Goal: Find specific page/section: Find specific page/section

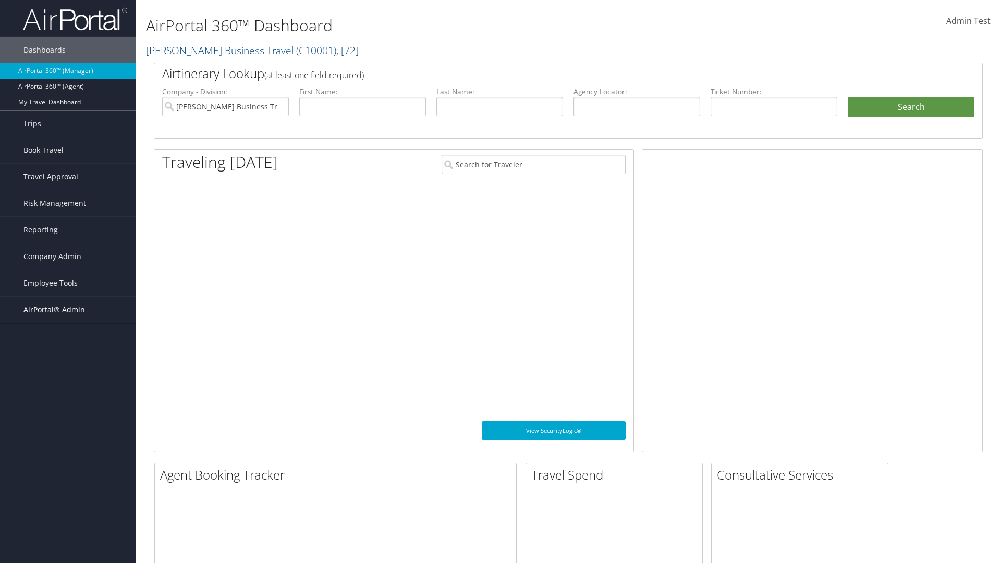
click at [68, 310] on span "AirPortal® Admin" at bounding box center [54, 310] width 62 height 26
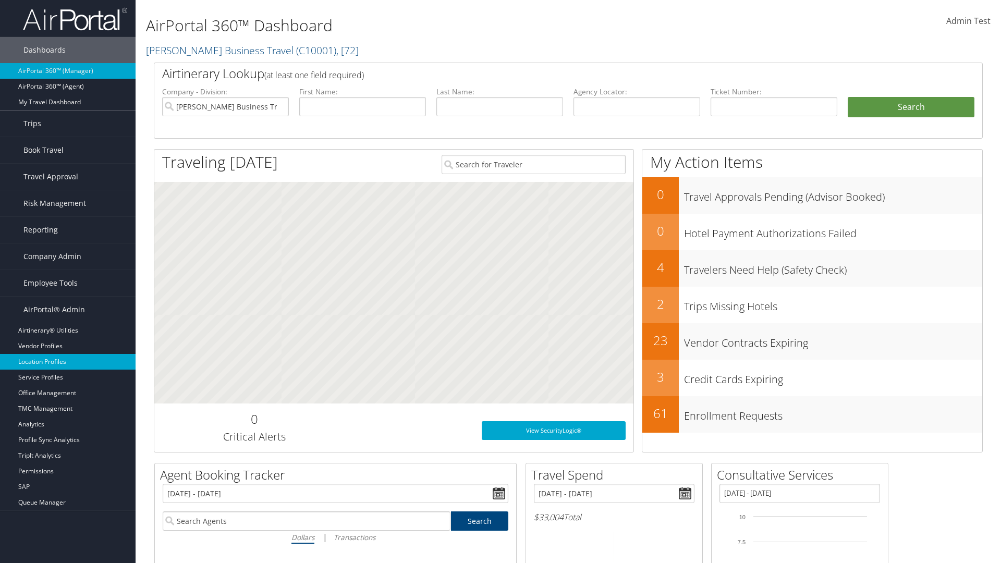
click at [68, 362] on link "Location Profiles" at bounding box center [68, 362] width 136 height 16
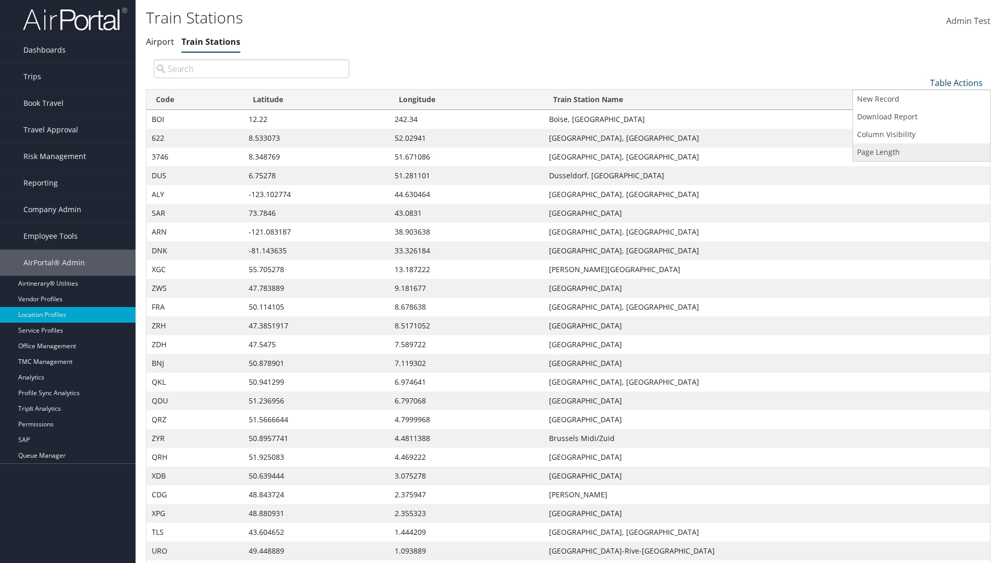
click at [921, 152] on link "Page Length" at bounding box center [921, 152] width 137 height 18
click at [921, 117] on link "25" at bounding box center [921, 118] width 137 height 18
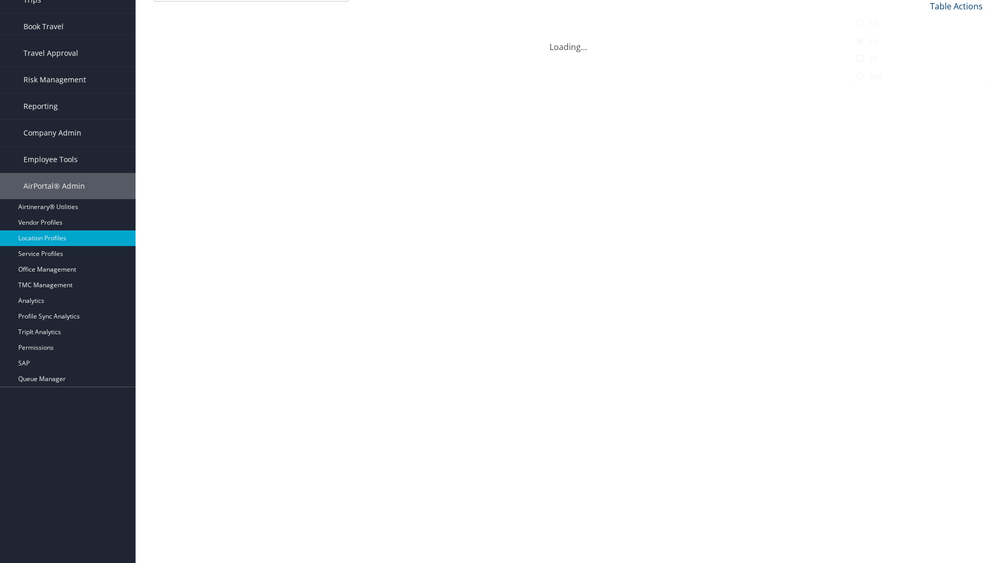
click at [956, 12] on link "Table Actions" at bounding box center [956, 6] width 53 height 11
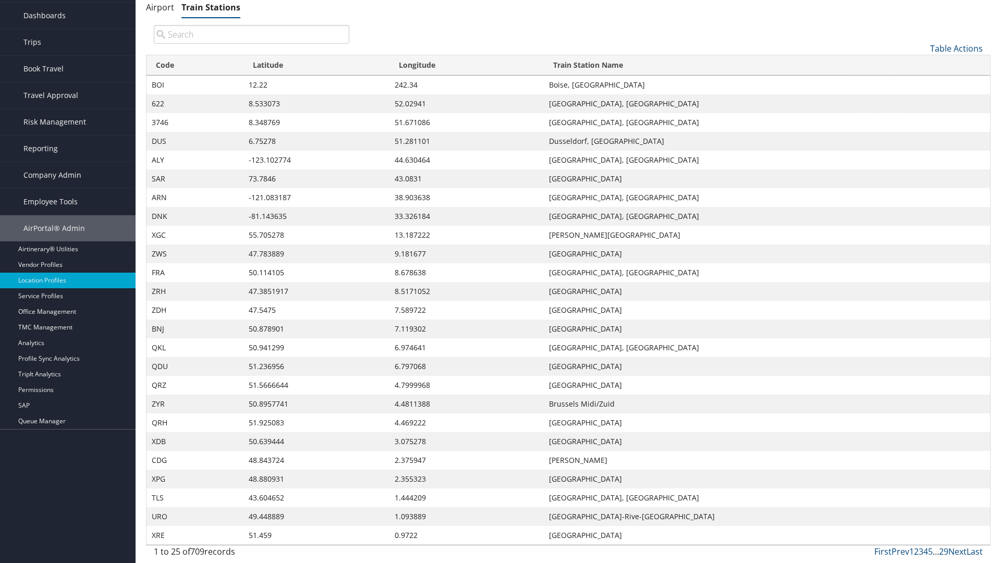
click at [921, 117] on link "Page Length" at bounding box center [921, 118] width 137 height 18
click at [921, 101] on link "50" at bounding box center [921, 101] width 137 height 18
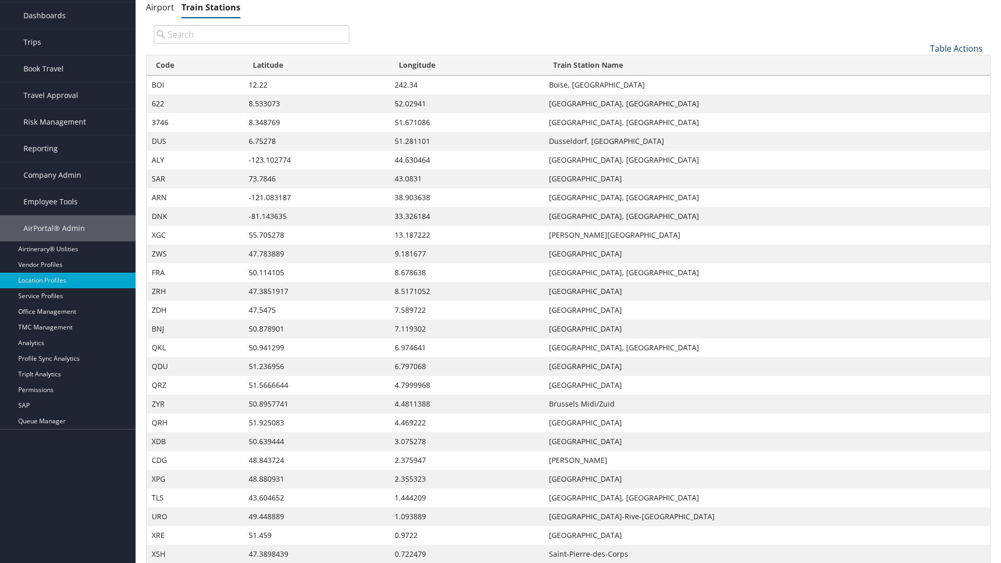
click at [956, 54] on link "Table Actions" at bounding box center [956, 48] width 53 height 11
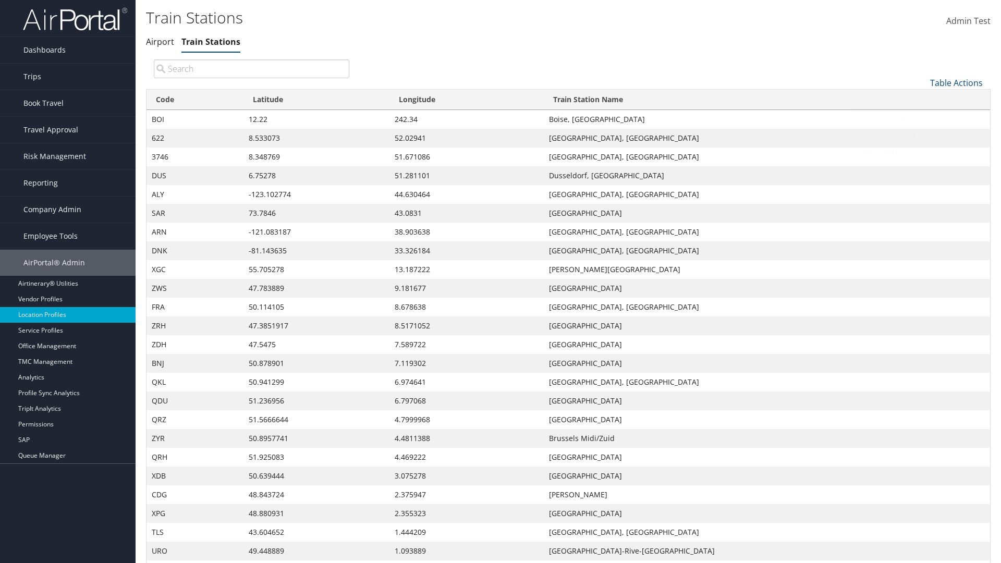
click at [921, 152] on link "Page Length" at bounding box center [921, 152] width 137 height 18
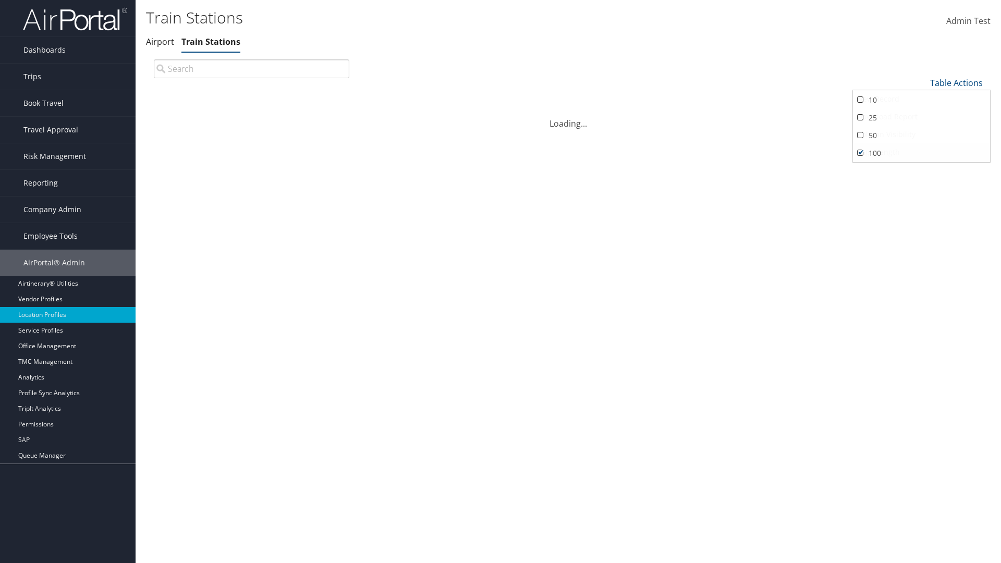
scroll to position [89, 0]
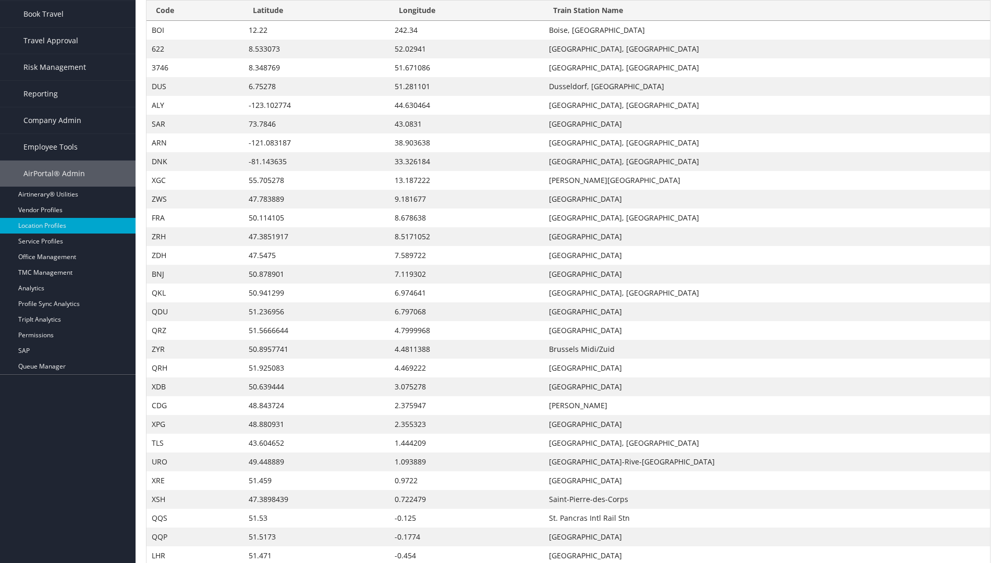
click at [194, 21] on th "Code" at bounding box center [194, 11] width 97 height 20
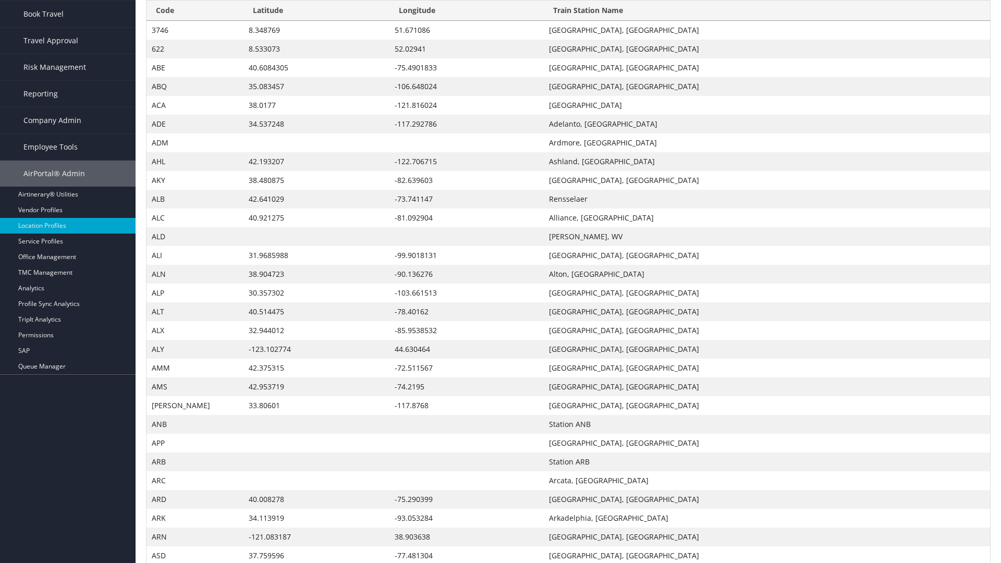
click at [194, 21] on th "Code" at bounding box center [194, 11] width 97 height 20
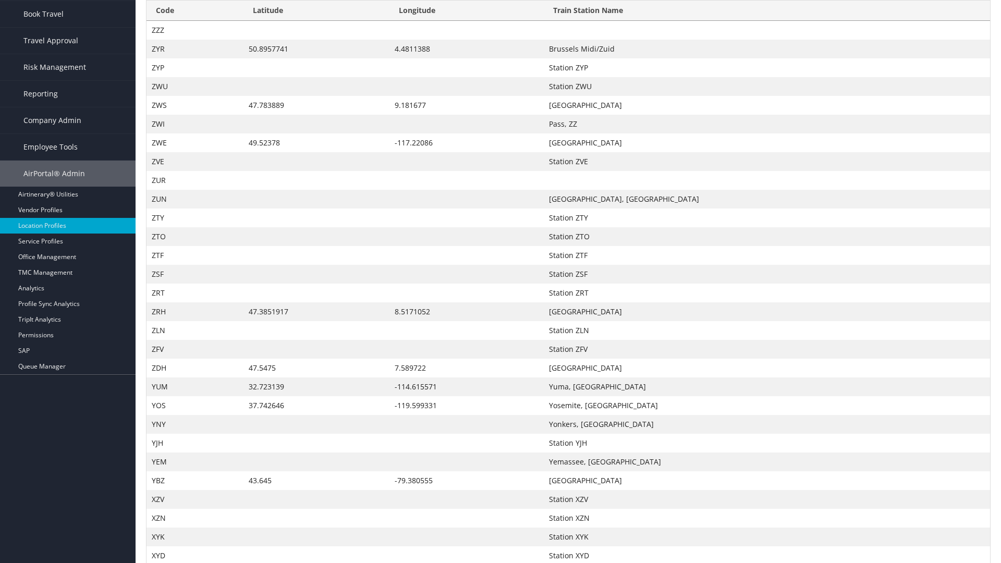
click at [316, 10] on th "Latitude" at bounding box center [316, 11] width 146 height 20
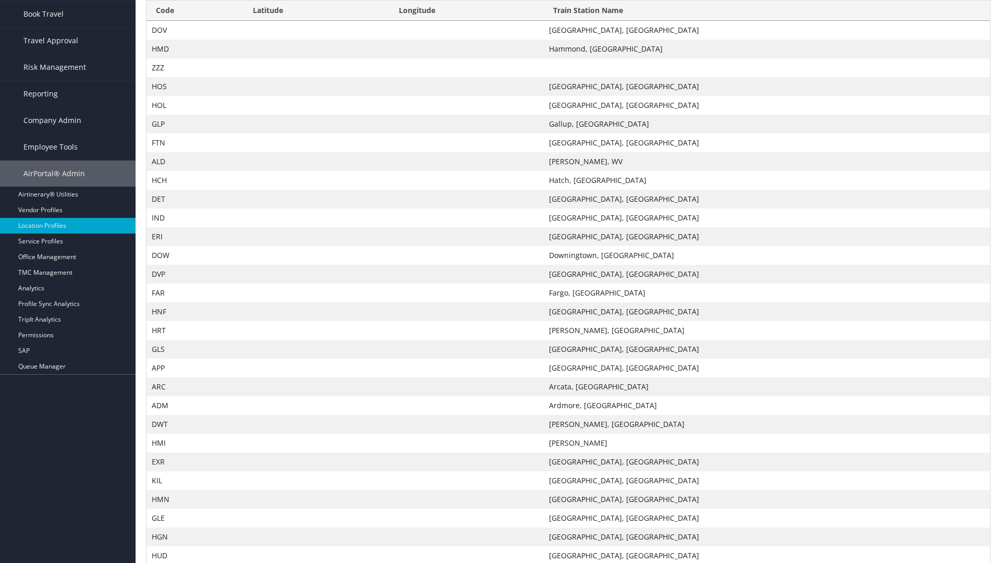
scroll to position [0, 0]
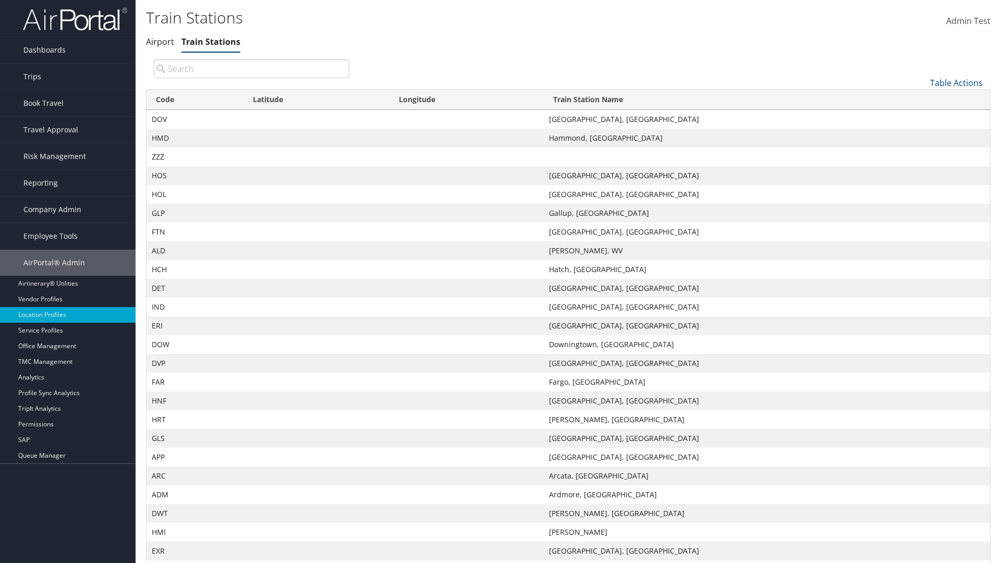
click at [316, 100] on th "Latitude" at bounding box center [316, 100] width 146 height 20
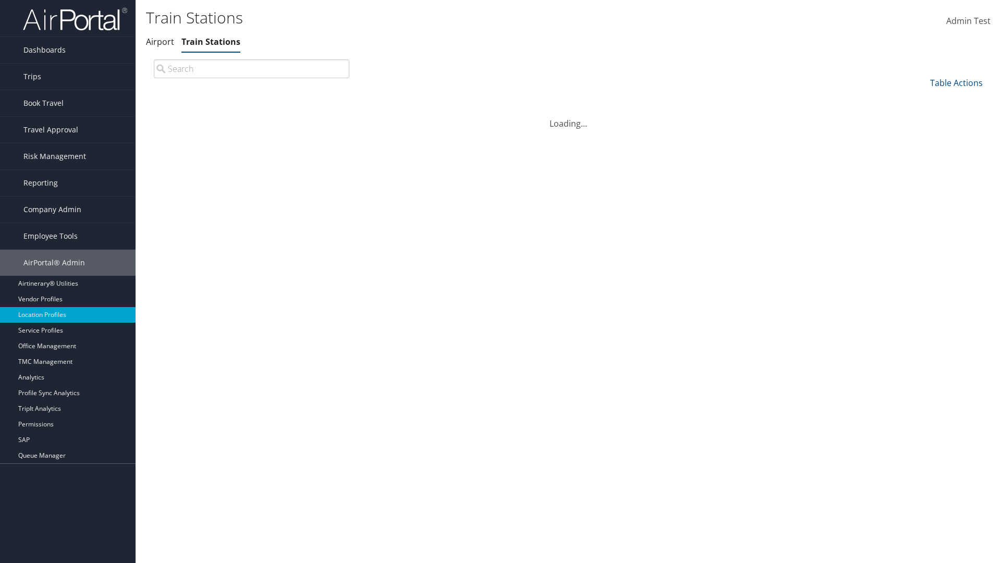
scroll to position [89, 0]
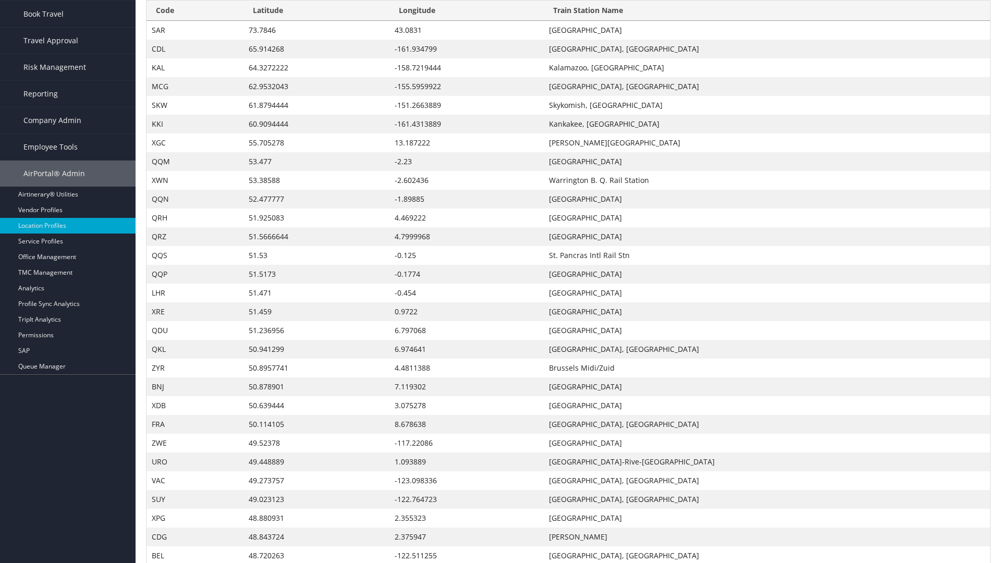
click at [466, 21] on th "Longitude" at bounding box center [466, 11] width 154 height 20
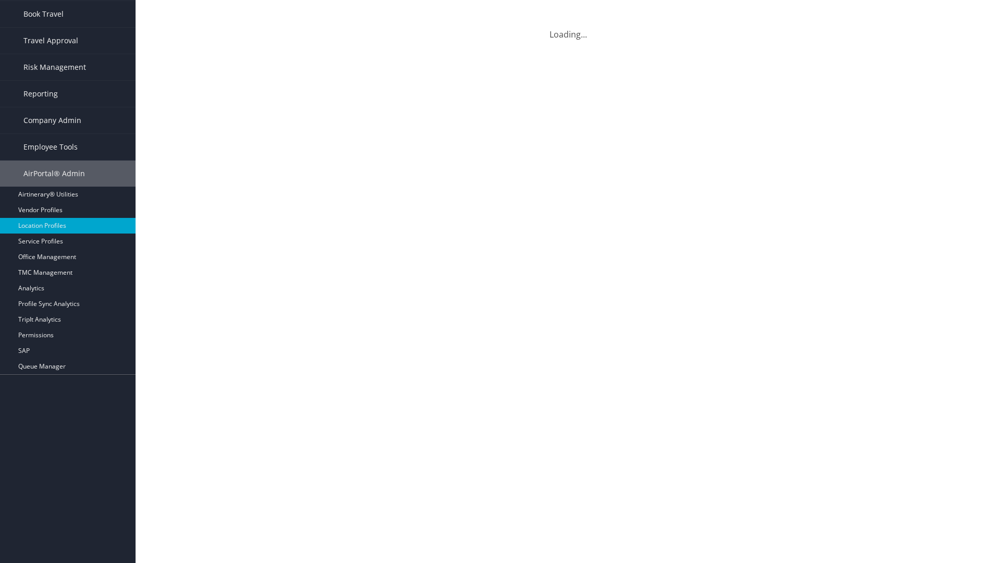
scroll to position [0, 0]
